Goal: Task Accomplishment & Management: Use online tool/utility

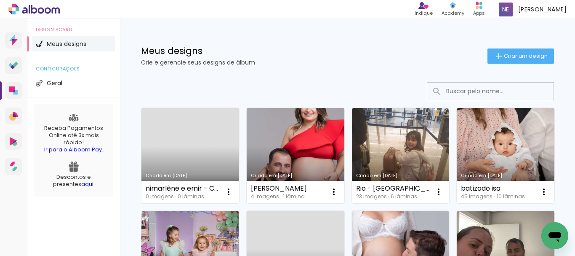
scroll to position [126, 0]
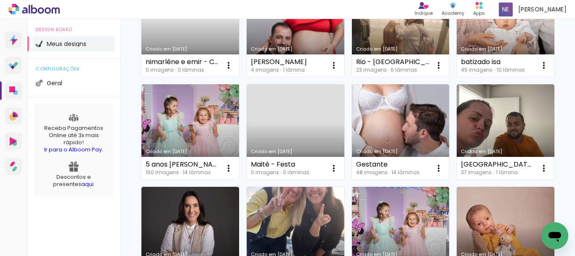
click at [239, 129] on link "Criado em [DATE]" at bounding box center [191, 131] width 98 height 95
